Goal: Contribute content: Add original content to the website for others to see

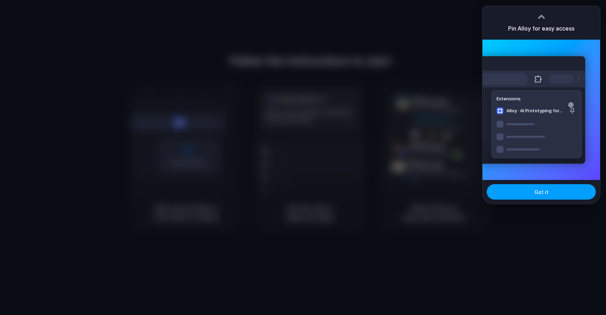
click at [533, 195] on button "Got it" at bounding box center [541, 191] width 109 height 15
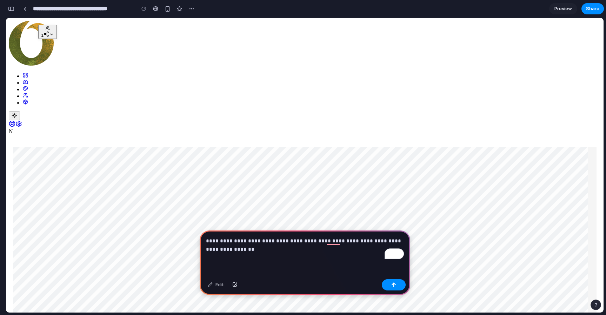
click at [332, 252] on p "**********" at bounding box center [305, 245] width 198 height 17
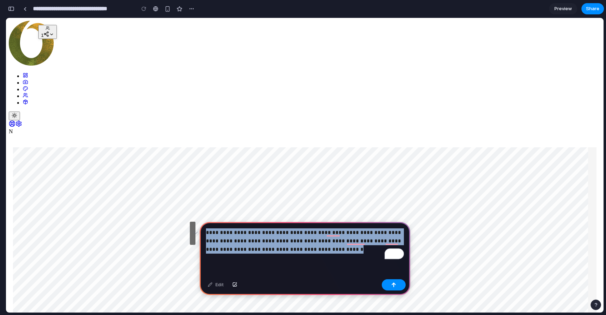
copy p "**********"
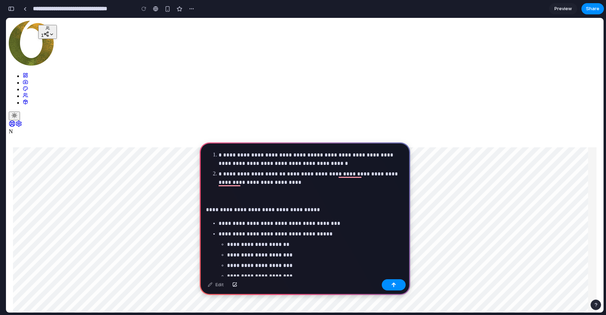
click at [256, 198] on p "To enrich screen reader interactions, please activate Accessibility in Grammarl…" at bounding box center [305, 196] width 198 height 8
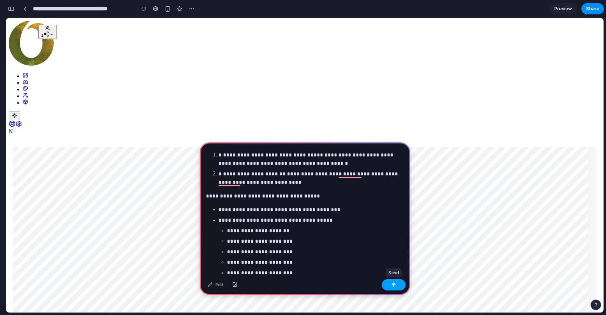
click at [392, 289] on button "button" at bounding box center [394, 284] width 24 height 11
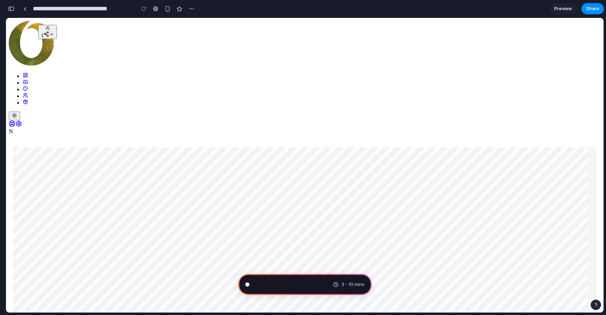
scroll to position [101, 0]
type input "**********"
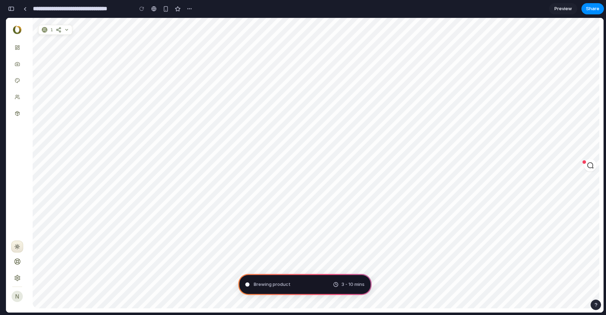
scroll to position [0, 0]
click at [591, 166] on icon at bounding box center [590, 165] width 7 height 7
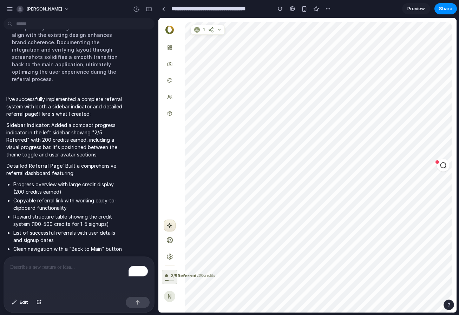
scroll to position [358, 0]
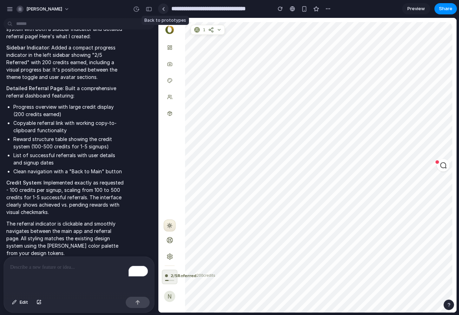
click at [163, 11] on link at bounding box center [163, 9] width 11 height 11
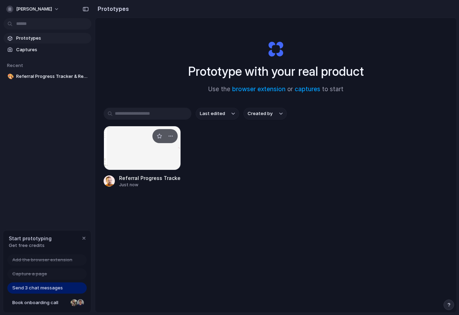
click at [141, 146] on div at bounding box center [142, 148] width 77 height 44
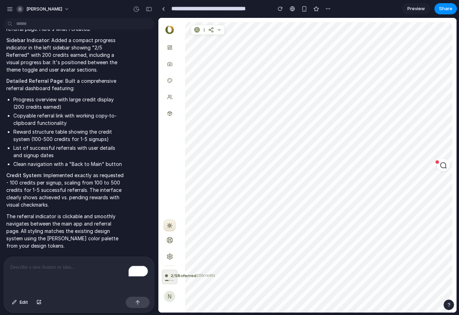
click at [177, 138] on ul at bounding box center [169, 128] width 18 height 177
click at [170, 273] on div "2 / 5 Referred" at bounding box center [181, 276] width 32 height 6
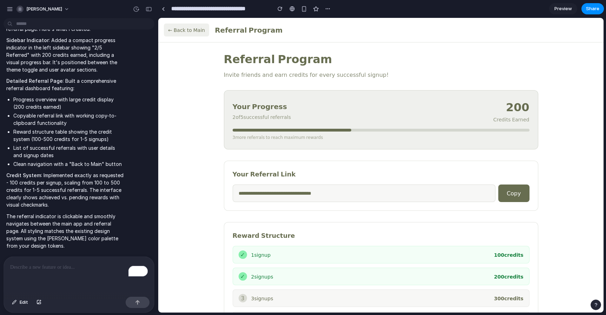
click at [196, 31] on button "← Back to Main" at bounding box center [186, 30] width 45 height 13
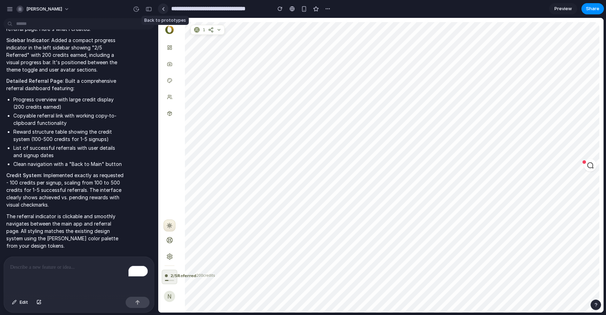
click at [164, 12] on link at bounding box center [163, 9] width 11 height 11
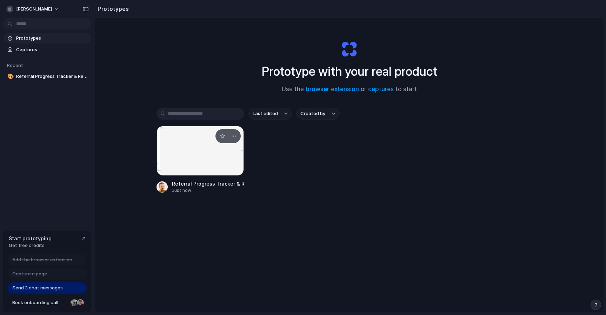
click at [170, 150] on div at bounding box center [201, 151] width 88 height 50
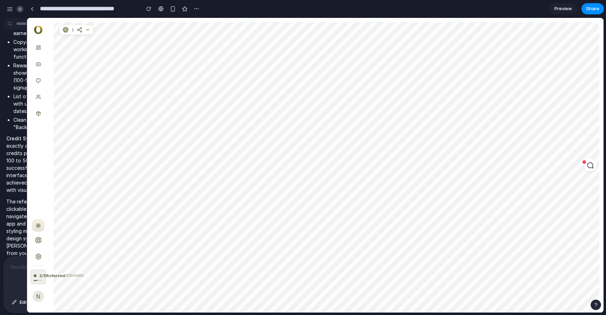
drag, startPoint x: 156, startPoint y: 216, endPoint x: 27, endPoint y: 189, distance: 131.6
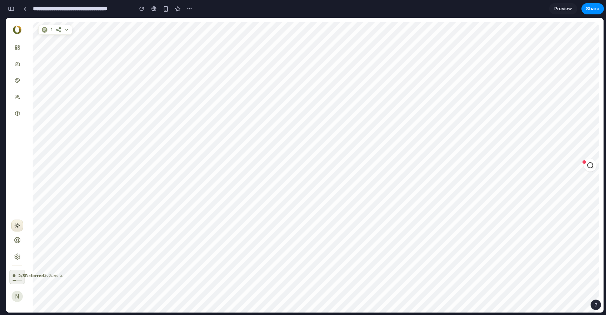
scroll to position [545, 0]
click at [16, 256] on circle at bounding box center [17, 257] width 2 height 2
click at [22, 273] on span "2 / 5 Referred" at bounding box center [31, 276] width 26 height 6
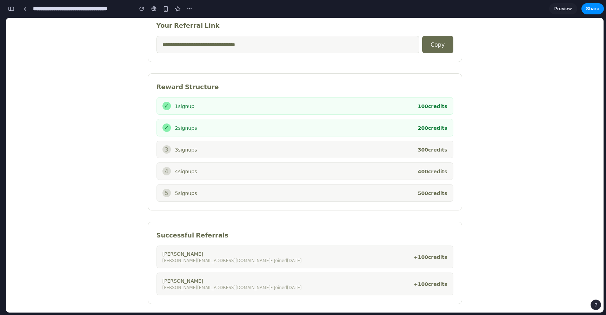
scroll to position [0, 0]
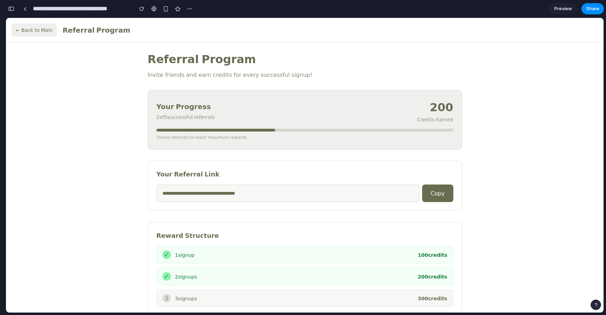
scroll to position [545, 0]
click at [30, 29] on button "← Back to Main" at bounding box center [34, 30] width 45 height 13
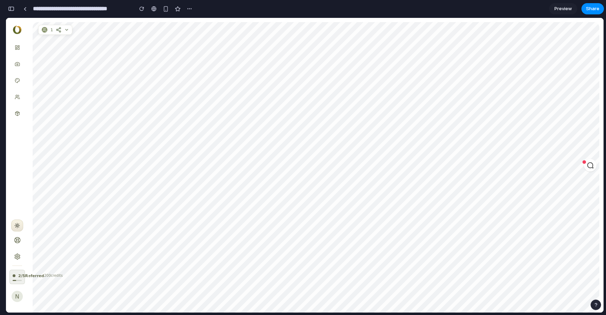
scroll to position [21, 0]
click at [140, 9] on div "button" at bounding box center [141, 8] width 5 height 5
click at [189, 8] on div "button" at bounding box center [190, 9] width 6 height 6
click at [76, 31] on div "Duplicate Delete" at bounding box center [303, 157] width 606 height 315
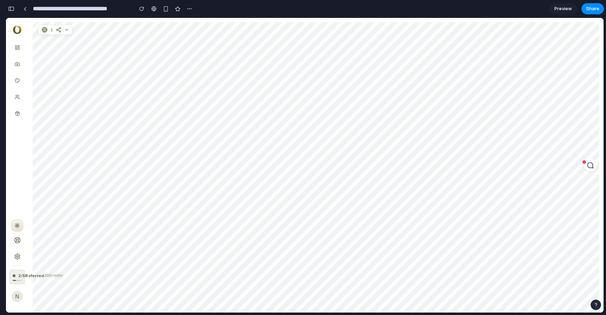
click at [66, 29] on icon at bounding box center [67, 29] width 2 height 1
click at [13, 9] on div "button" at bounding box center [11, 8] width 6 height 5
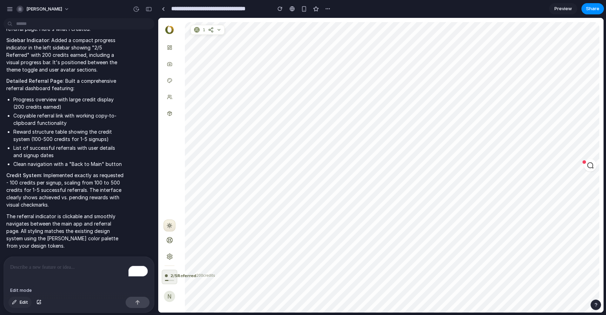
click at [19, 304] on button "Edit" at bounding box center [19, 302] width 23 height 11
click at [67, 264] on p "To enrich screen reader interactions, please activate Accessibility in Grammarl…" at bounding box center [79, 267] width 138 height 8
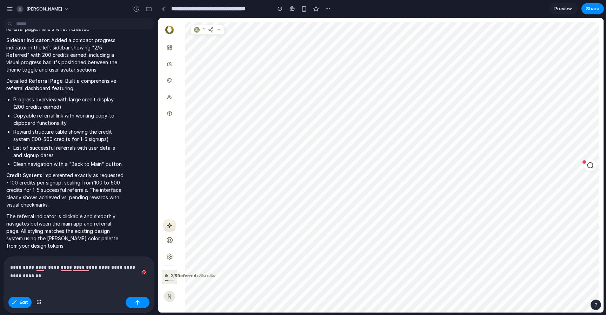
scroll to position [222, 0]
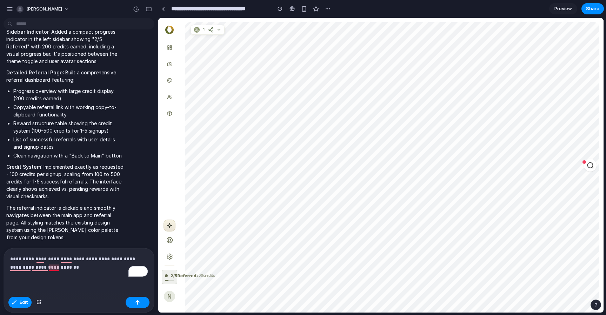
click at [49, 270] on p "**********" at bounding box center [79, 263] width 138 height 17
click at [68, 267] on p "**********" at bounding box center [79, 263] width 138 height 17
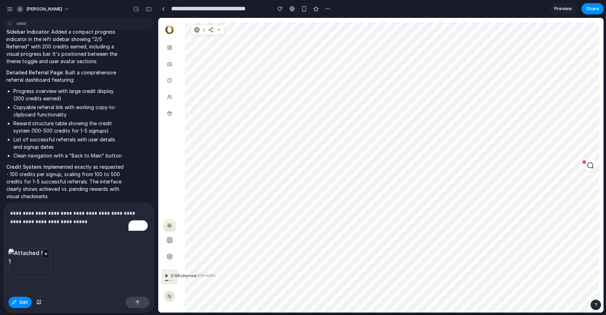
scroll to position [268, 0]
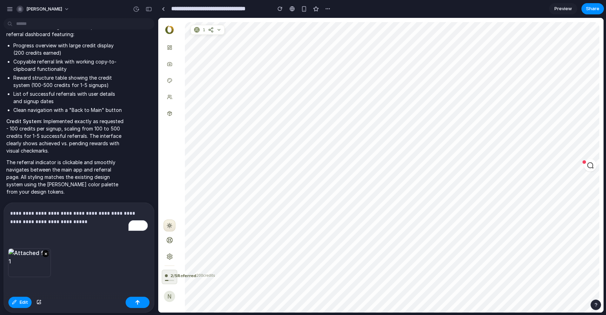
click at [47, 257] on button "×" at bounding box center [45, 253] width 7 height 7
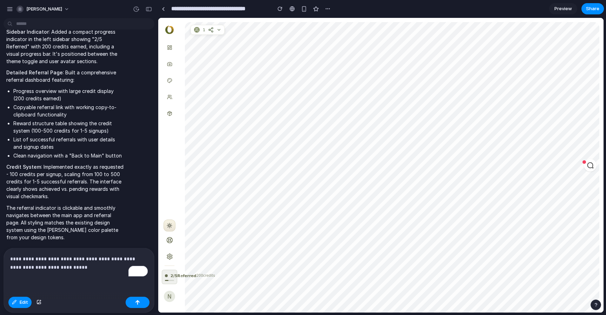
click at [51, 279] on div "**********" at bounding box center [79, 272] width 150 height 46
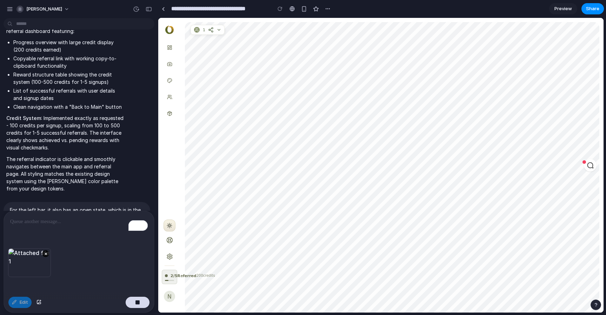
scroll to position [310, 0]
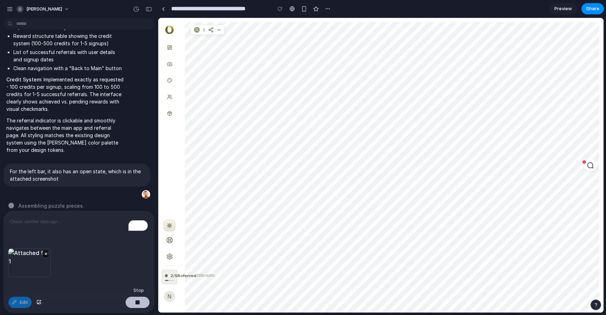
click at [134, 302] on button "button" at bounding box center [138, 302] width 24 height 11
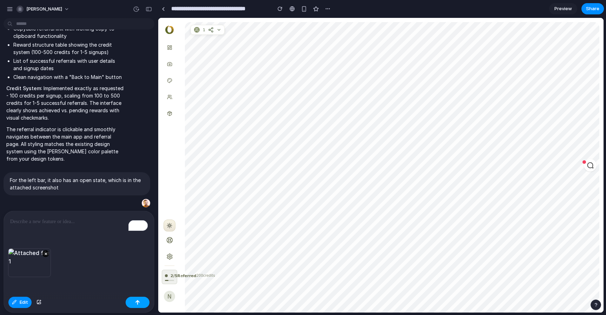
click at [137, 305] on button "button" at bounding box center [138, 302] width 24 height 11
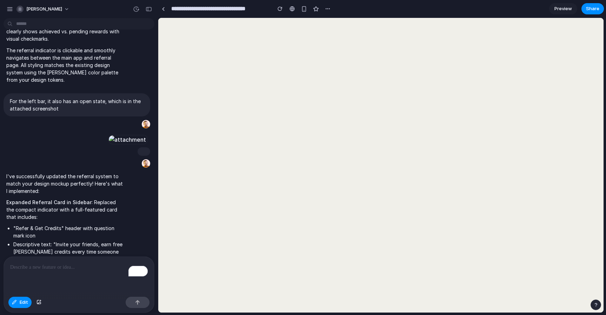
scroll to position [798, 0]
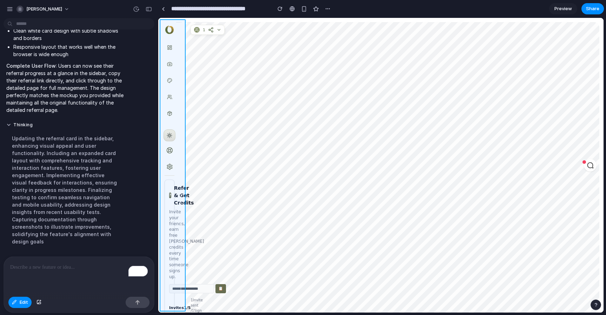
click at [180, 173] on div at bounding box center [381, 165] width 445 height 295
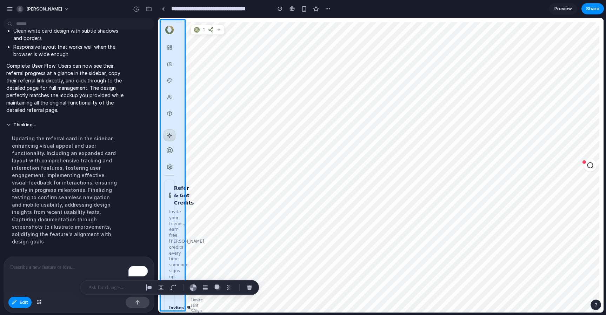
click at [180, 173] on div at bounding box center [381, 165] width 445 height 295
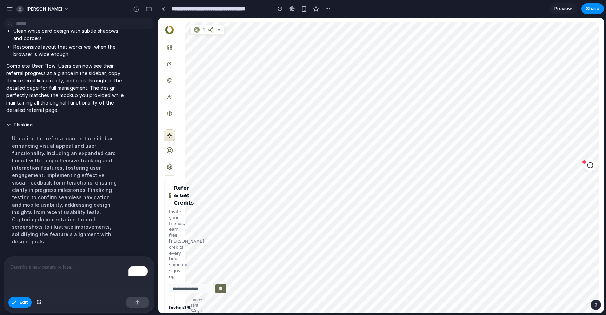
click at [82, 281] on div "To enrich screen reader interactions, please activate Accessibility in Grammarl…" at bounding box center [79, 275] width 150 height 37
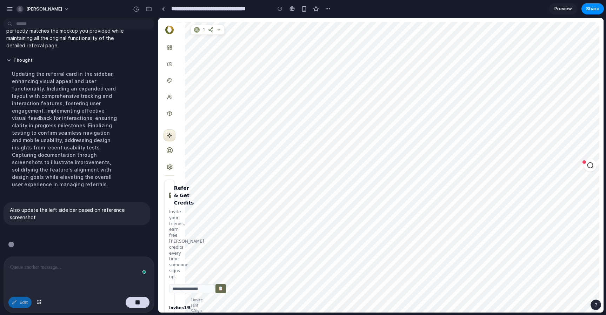
scroll to position [869, 0]
click at [170, 212] on p "Invite your friends, earn free [PERSON_NAME] credits every time someone signs u…" at bounding box center [169, 244] width 1 height 71
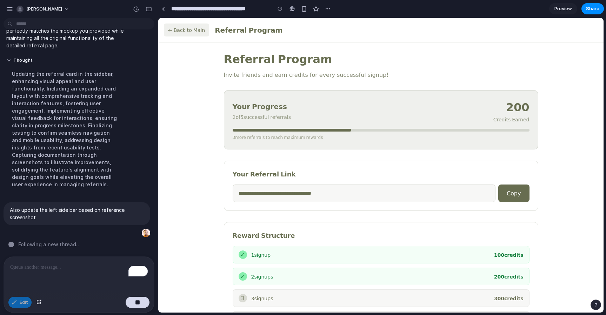
click at [176, 28] on button "← Back to Main" at bounding box center [186, 30] width 45 height 13
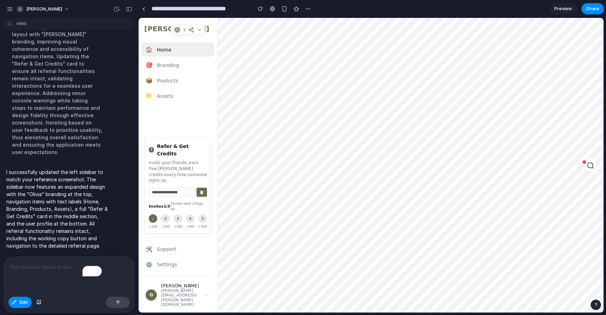
scroll to position [1001, 0]
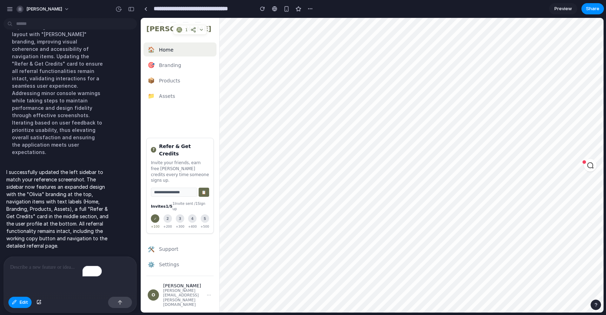
drag, startPoint x: 156, startPoint y: 85, endPoint x: 140, endPoint y: 80, distance: 16.3
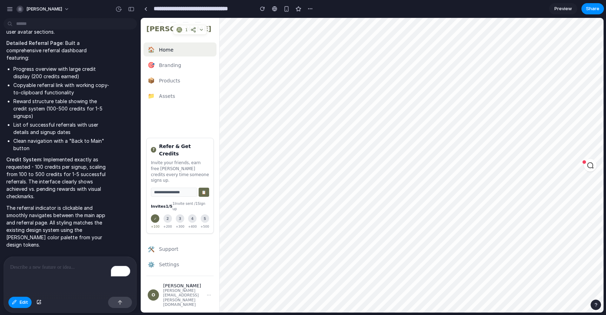
scroll to position [284, 0]
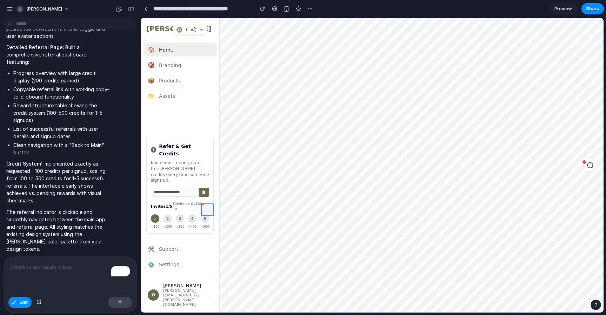
click at [210, 210] on div at bounding box center [372, 165] width 463 height 295
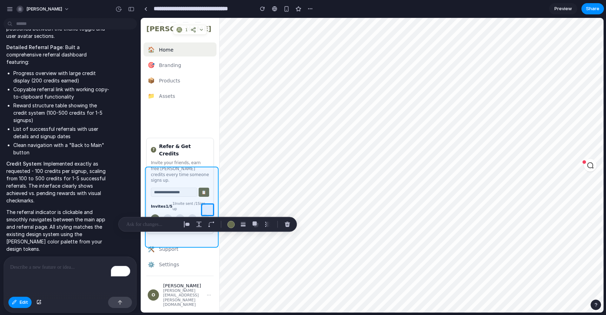
click at [188, 203] on div at bounding box center [372, 165] width 463 height 295
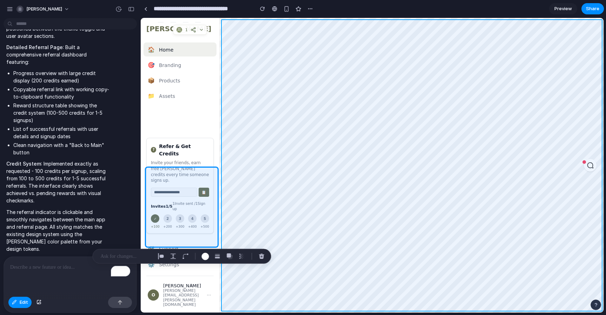
click at [228, 179] on div at bounding box center [372, 165] width 463 height 295
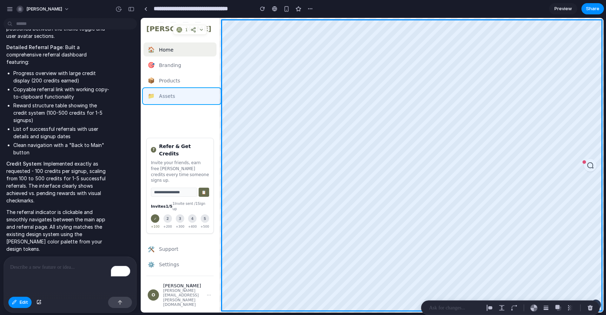
click at [194, 95] on div at bounding box center [372, 165] width 463 height 295
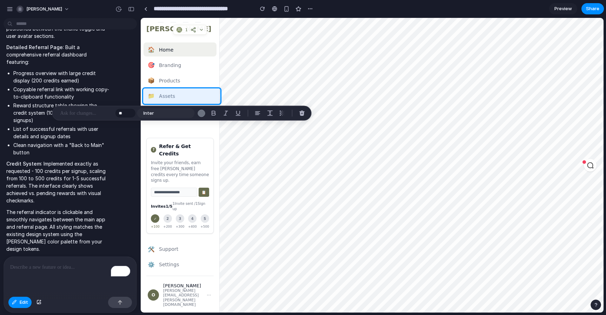
click at [112, 174] on div "I've successfully implemented a complete referral system with both a sidebar in…" at bounding box center [58, 107] width 109 height 299
click at [94, 173] on p "Credit System : Implemented exactly as requested - 100 credits per signup, scal…" at bounding box center [57, 182] width 103 height 44
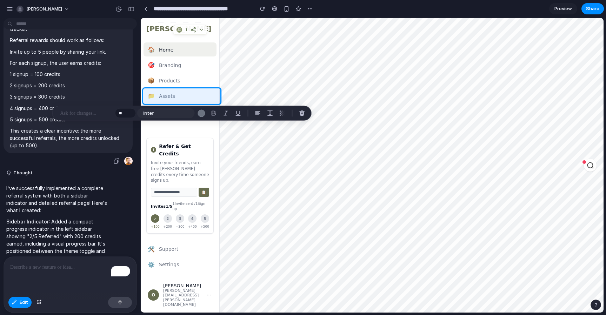
scroll to position [0, 0]
